Goal: Navigation & Orientation: Find specific page/section

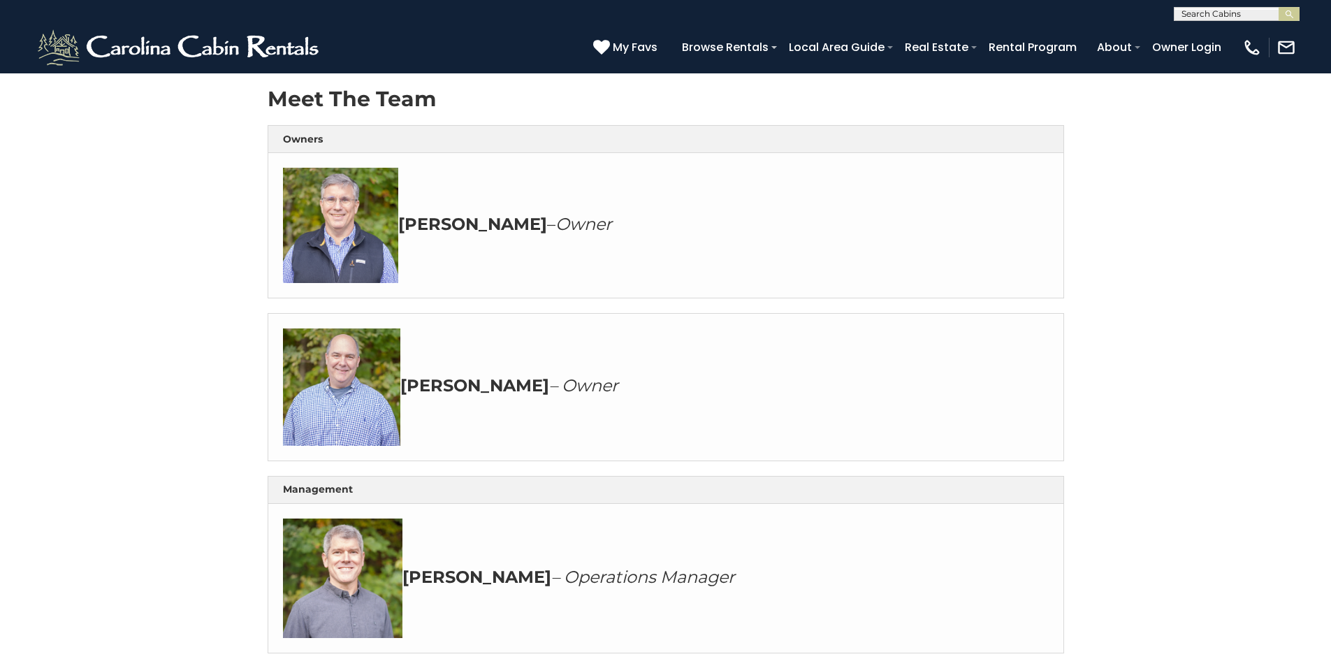
scroll to position [291, 0]
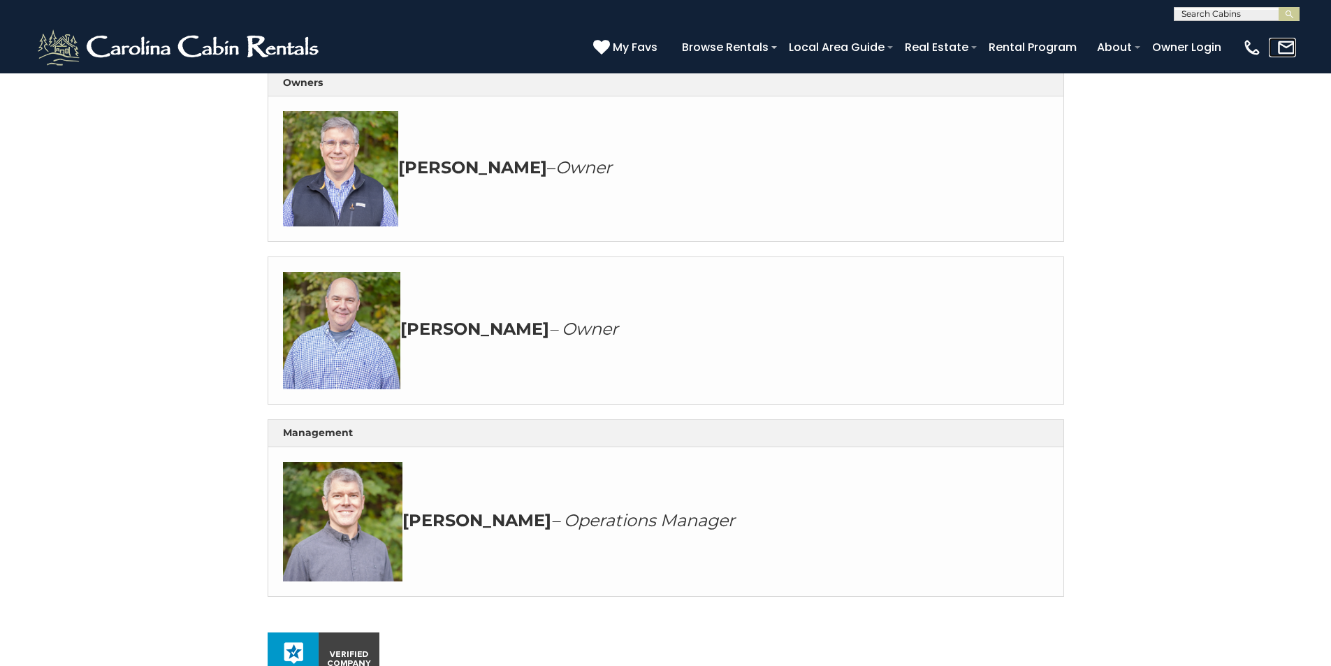
click at [1288, 48] on link at bounding box center [1281, 48] width 27 height 20
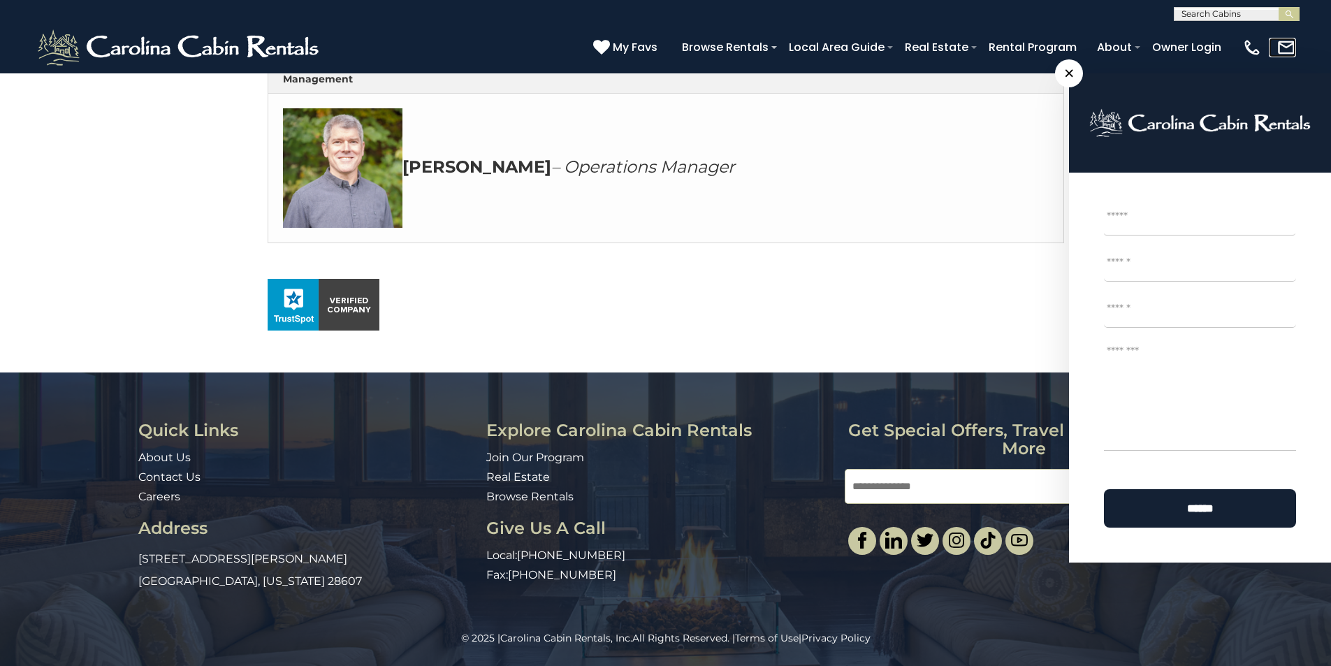
scroll to position [757, 0]
click at [147, 464] on link "About Us" at bounding box center [164, 457] width 52 height 13
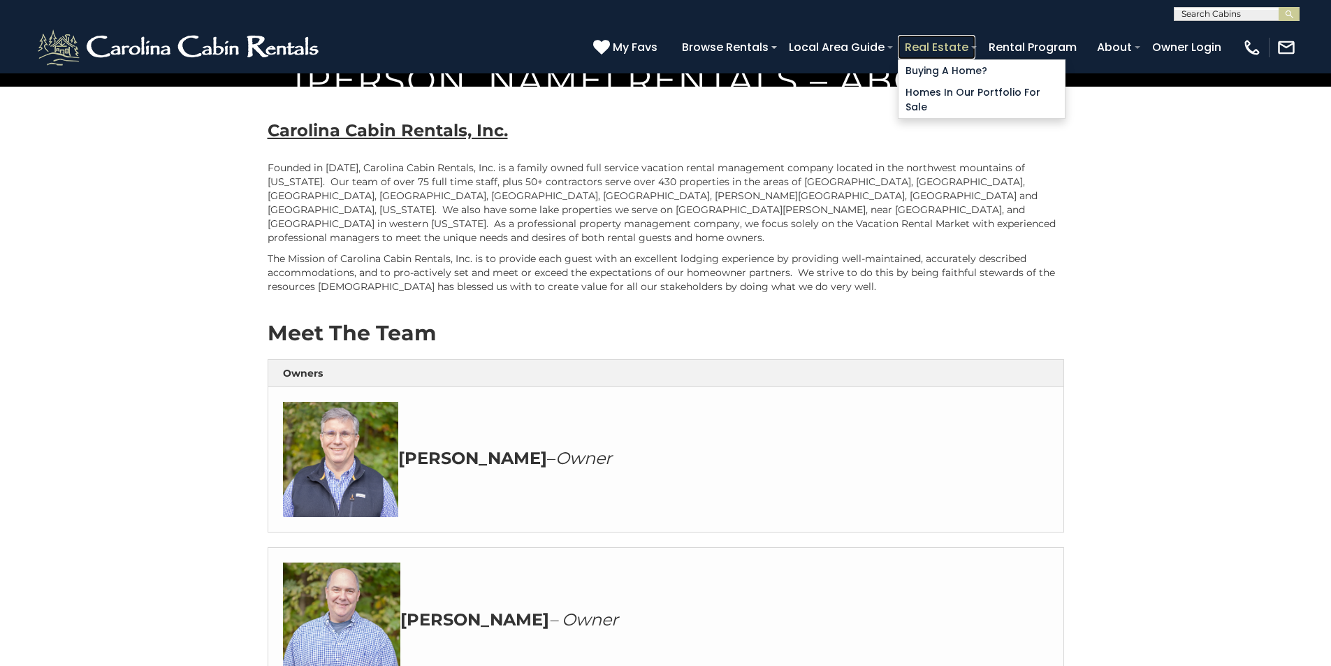
click at [975, 39] on link "Real Estate" at bounding box center [937, 47] width 78 height 24
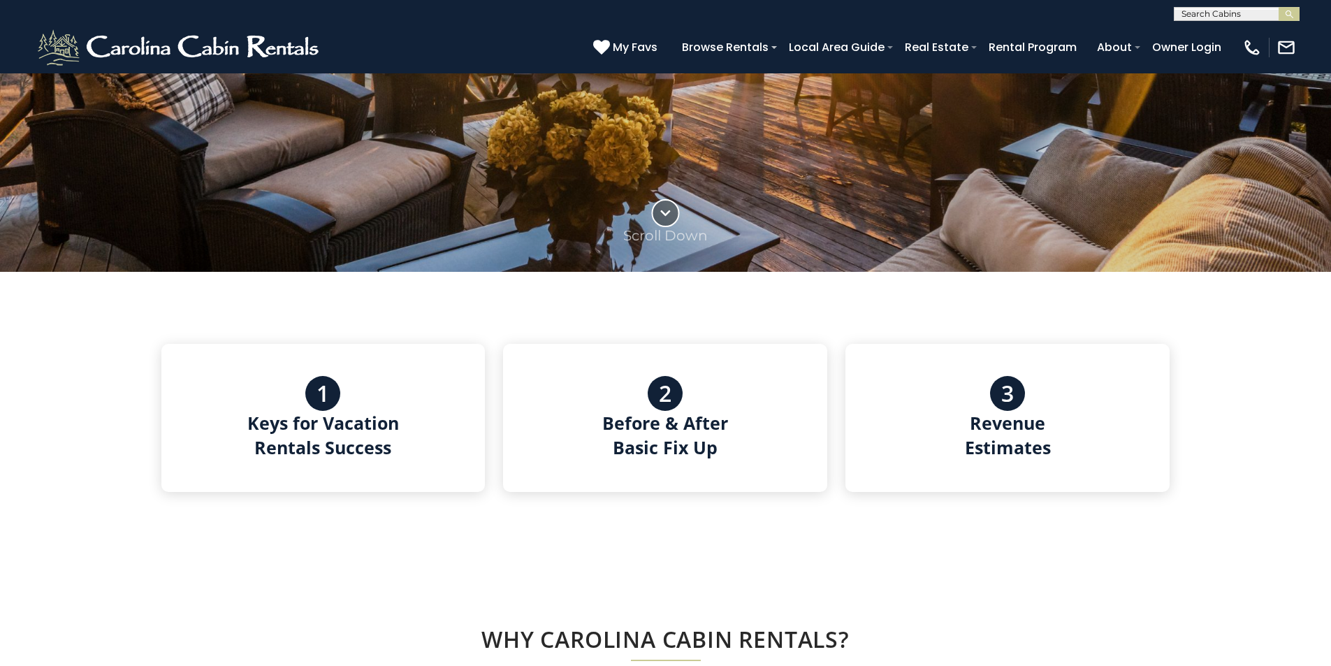
scroll to position [553, 0]
